Goal: Navigation & Orientation: Find specific page/section

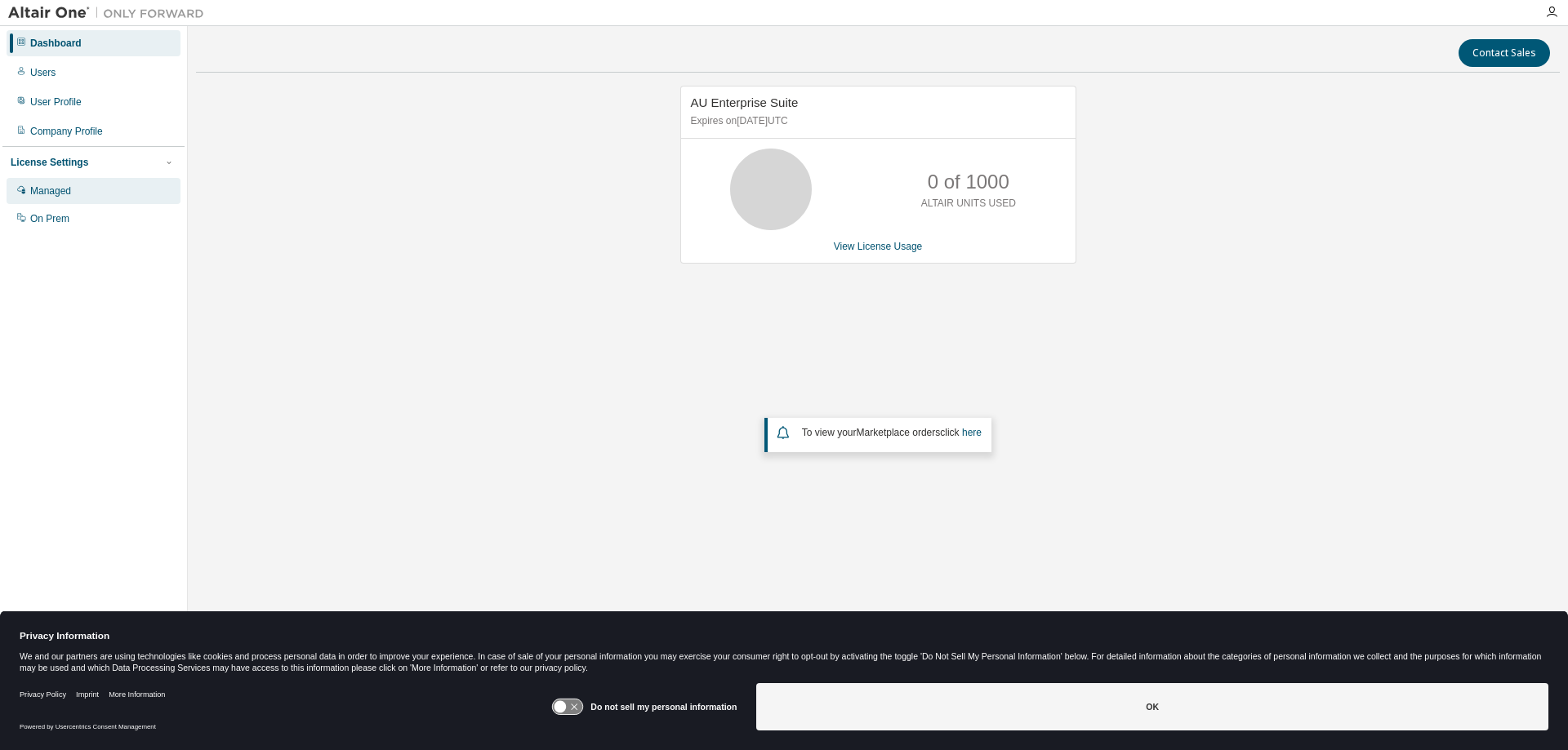
click at [66, 192] on div "Managed" at bounding box center [51, 191] width 41 height 13
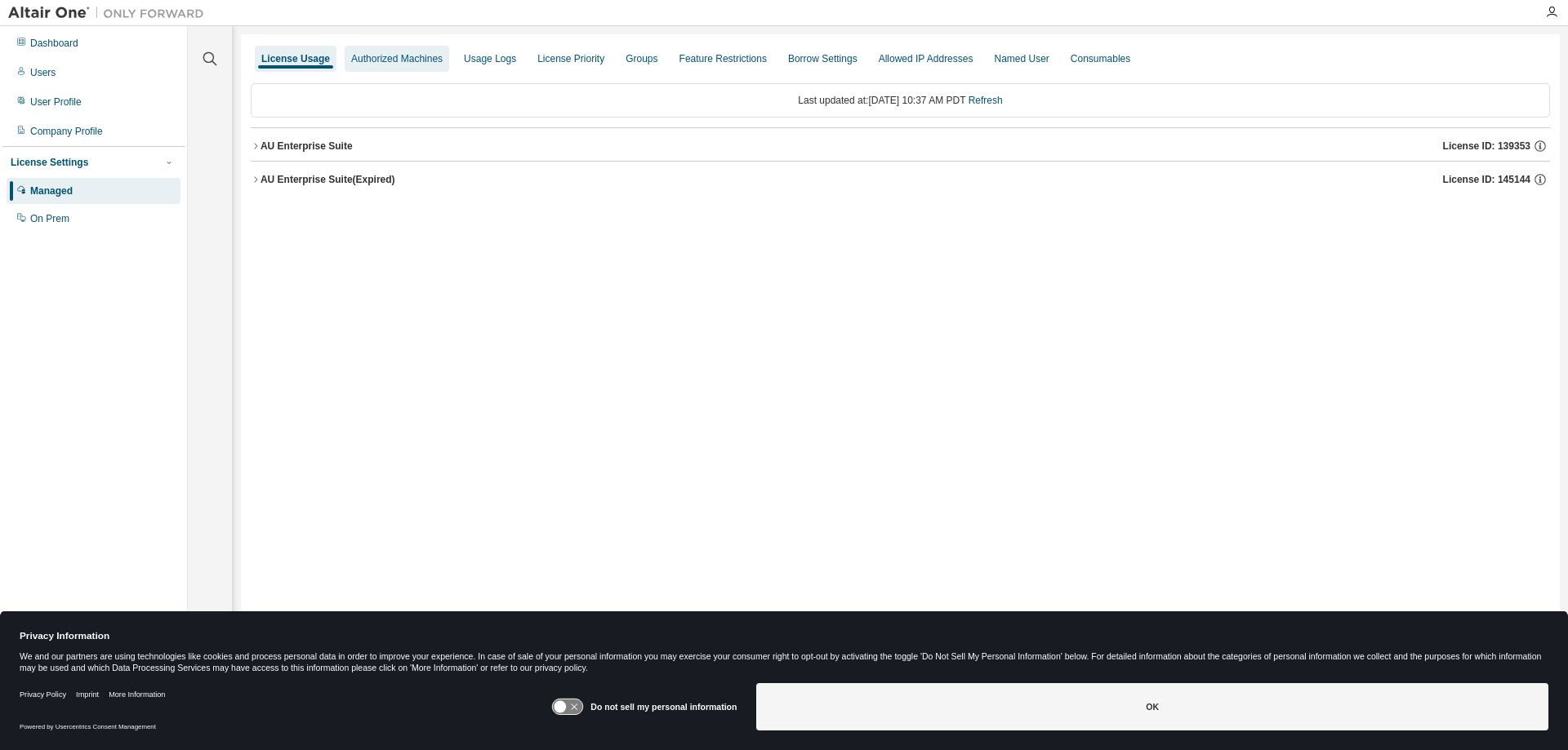
click at [368, 54] on div "Authorized Machines" at bounding box center [397, 59] width 92 height 13
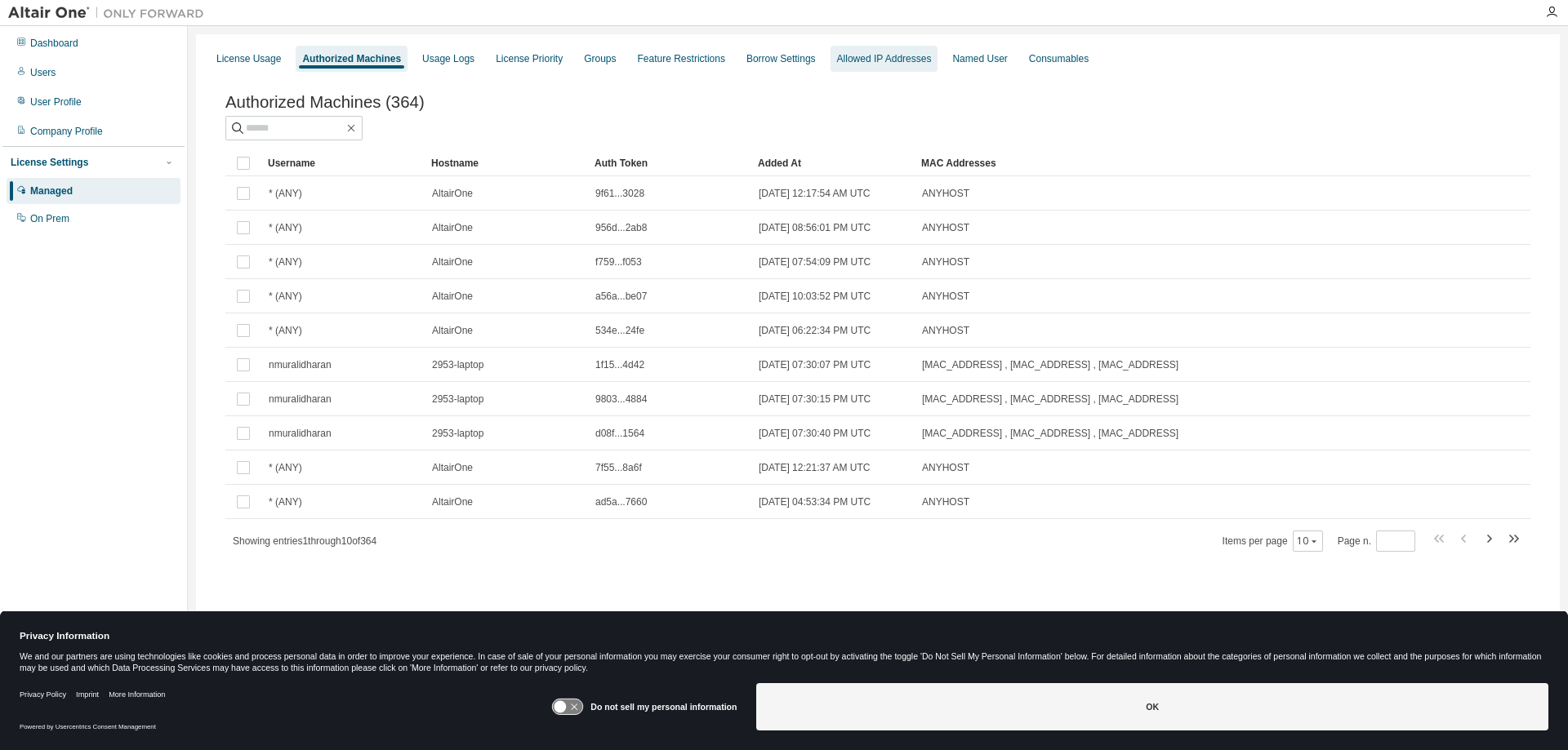
click at [849, 61] on div "Allowed IP Addresses" at bounding box center [884, 59] width 94 height 13
